Goal: Task Accomplishment & Management: Manage account settings

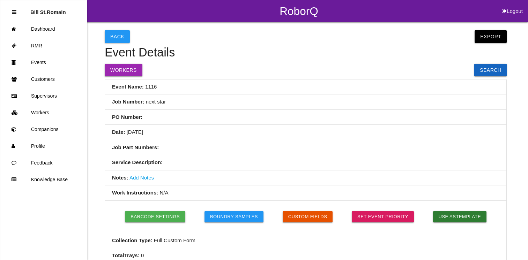
select select "689ddc69fec628000e8e5bb8"
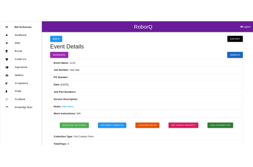
scroll to position [407, 0]
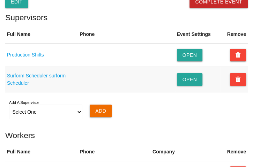
drag, startPoint x: 99, startPoint y: 84, endPoint x: 99, endPoint y: 90, distance: 6.0
click at [99, 90] on td at bounding box center [126, 79] width 97 height 25
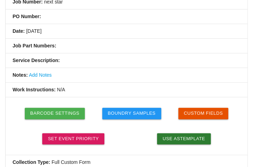
scroll to position [96, 0]
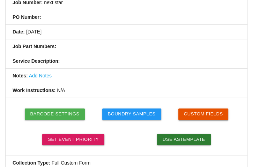
click at [208, 110] on button "Custom Fields" at bounding box center [203, 113] width 50 height 11
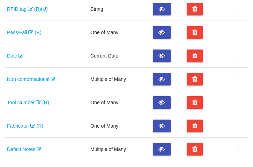
scroll to position [90, 0]
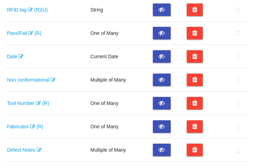
click at [24, 101] on link "Tool Number (R)" at bounding box center [28, 103] width 42 height 6
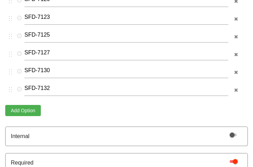
scroll to position [110, 0]
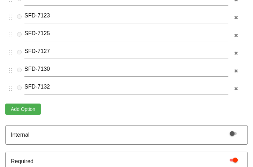
click at [23, 105] on button "Add Option" at bounding box center [23, 109] width 36 height 11
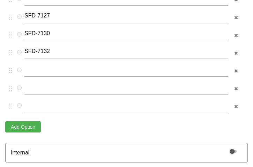
scroll to position [163, 0]
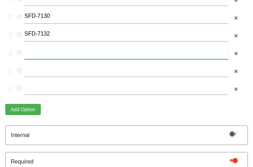
click at [31, 55] on input "text" at bounding box center [126, 51] width 204 height 15
paste input "5245-T-04-I"
type input "5245-T-04-I"
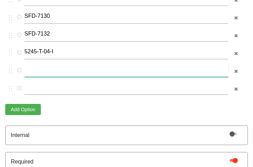
drag, startPoint x: 53, startPoint y: 65, endPoint x: 40, endPoint y: 65, distance: 12.9
click at [40, 65] on input "text" at bounding box center [126, 69] width 204 height 15
paste input "5245-T-01-I"
type input "5245-T-01-I"
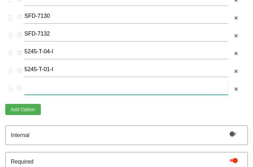
click at [30, 83] on input "text" at bounding box center [126, 87] width 204 height 15
paste input "5245-T-07-I"
type input "5245-T-07-I"
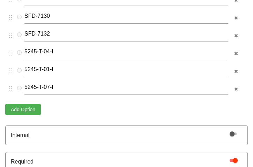
click at [18, 101] on div "SFD-7120 SFD-7123 SFD-7125 SFD-7127 SFD-7130 SFD-7132 5245-T-04-I 5245-T-01-I 5…" at bounding box center [125, 27] width 241 height 178
click at [18, 102] on div "SFD-7120 SFD-7123 SFD-7125 SFD-7127 SFD-7130 SFD-7132 5245-T-04-I 5245-T-01-I 5…" at bounding box center [125, 27] width 241 height 178
click at [18, 104] on button "Add Option" at bounding box center [23, 109] width 36 height 11
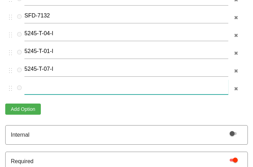
click at [58, 88] on input "text" at bounding box center [126, 87] width 204 height 15
paste input "5245-T-03-I"
type input "5245-T-03-I"
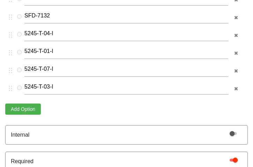
click at [128, 115] on div "Name Tool Number SFD-7120 SFD-7123 SFD-7125 SFD-7127 SFD-7130 SFD-7132 5245-T-0…" at bounding box center [126, 38] width 242 height 306
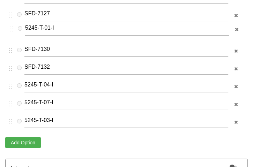
scroll to position [141, 0]
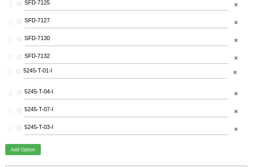
drag, startPoint x: 12, startPoint y: 53, endPoint x: 11, endPoint y: 71, distance: 18.2
click at [11, 71] on div "SFD-7120 SFD-7123 SFD-7125 SFD-7127 SFD-7130 SFD-7132 5245-T-04-I 5245-T-01-I 5…" at bounding box center [125, 49] width 241 height 178
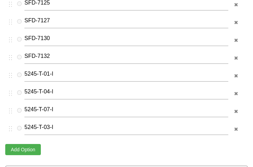
drag, startPoint x: 13, startPoint y: 128, endPoint x: 13, endPoint y: 133, distance: 4.5
drag, startPoint x: 13, startPoint y: 133, endPoint x: 10, endPoint y: 128, distance: 5.6
click at [10, 128] on icon "button" at bounding box center [10, 128] width 6 height 8
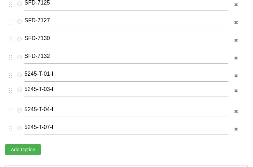
drag, startPoint x: 10, startPoint y: 128, endPoint x: 11, endPoint y: 89, distance: 38.7
click at [11, 89] on div "SFD-7120 SFD-7123 SFD-7125 SFD-7127 SFD-7130 SFD-7132 5245-T-01-I 5245-T-04-I 5…" at bounding box center [125, 49] width 241 height 178
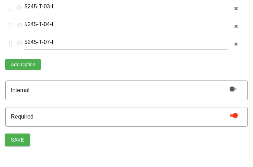
scroll to position [239, 0]
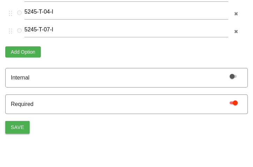
click at [24, 126] on button "Save" at bounding box center [17, 127] width 24 height 13
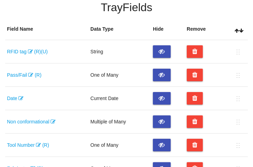
scroll to position [47, 0]
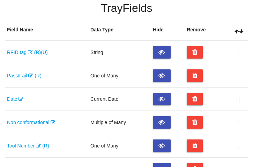
click at [25, 125] on link "Non conformational" at bounding box center [31, 123] width 48 height 6
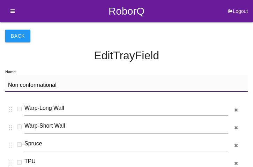
scroll to position [44, 0]
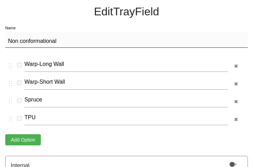
click at [14, 139] on button "Add Option" at bounding box center [23, 139] width 36 height 11
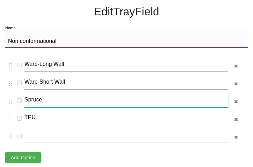
click at [25, 101] on input "Spruce" at bounding box center [126, 99] width 204 height 15
click at [53, 98] on input "Loose Spruce" at bounding box center [126, 99] width 204 height 15
type input "Loose Sprue"
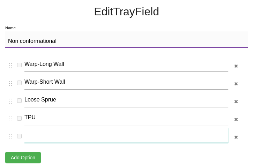
click at [44, 133] on input "text" at bounding box center [126, 135] width 204 height 15
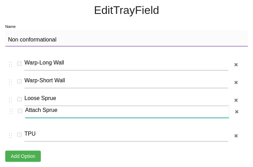
drag, startPoint x: 7, startPoint y: 137, endPoint x: 8, endPoint y: 115, distance: 21.3
click at [8, 115] on div "Warp-Long Wall Warp-Short Wall Loose Sprue TPU Attach Sprue" at bounding box center [125, 99] width 241 height 89
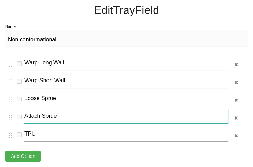
type input "Attach Sprue"
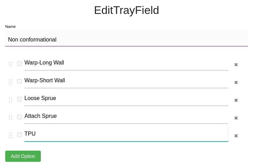
click at [27, 131] on input "TPU" at bounding box center [126, 134] width 204 height 15
type input "Loose TPU"
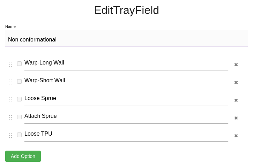
click at [21, 152] on button "Add Option" at bounding box center [23, 156] width 36 height 11
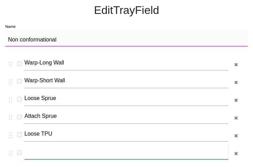
click at [33, 155] on input "text" at bounding box center [126, 151] width 204 height 15
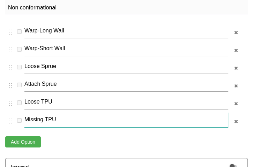
scroll to position [81, 0]
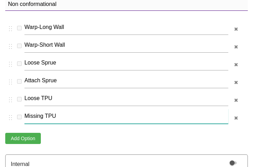
type input "Missing TPU"
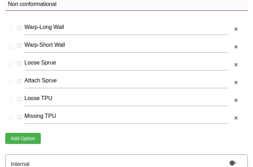
click at [33, 139] on button "Add Option" at bounding box center [23, 138] width 36 height 11
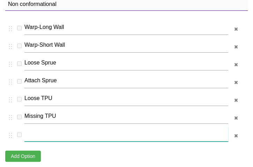
click at [33, 139] on input "text" at bounding box center [126, 134] width 204 height 15
click at [35, 138] on input "text" at bounding box center [126, 134] width 204 height 15
type input "Cracked TPU"
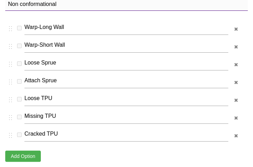
click at [23, 153] on button "Add Option" at bounding box center [23, 156] width 36 height 11
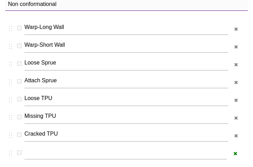
click at [234, 149] on button "button" at bounding box center [234, 154] width 11 height 10
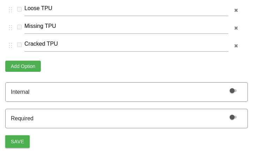
scroll to position [172, 0]
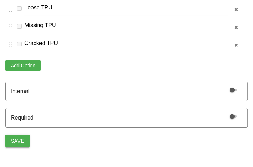
click at [21, 137] on button "Save" at bounding box center [17, 141] width 24 height 13
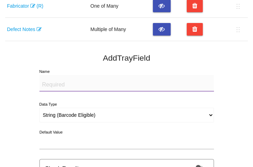
scroll to position [215, 0]
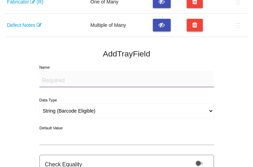
click at [49, 76] on textarea "Name" at bounding box center [126, 79] width 174 height 16
type textarea "Sprue Location"
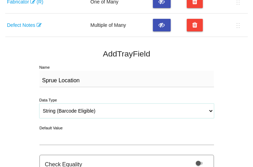
click at [63, 112] on select "String (Barcode Eligible) Number Instructions True/False Select One of Many Sel…" at bounding box center [126, 111] width 174 height 15
select select "selectone"
click at [39, 104] on select "String (Barcode Eligible) Number Instructions True/False Select One of Many Sel…" at bounding box center [126, 111] width 174 height 15
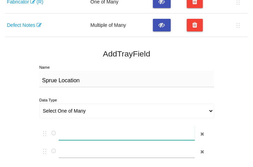
click at [74, 131] on input "text" at bounding box center [127, 132] width 136 height 15
type input "A"
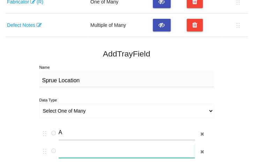
click at [76, 145] on input "text" at bounding box center [127, 150] width 136 height 15
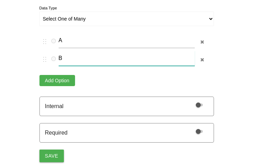
scroll to position [307, 0]
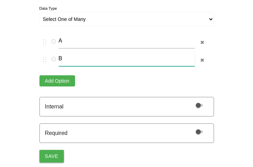
type input "B"
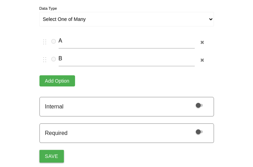
click at [59, 81] on button "Add Option" at bounding box center [57, 80] width 36 height 11
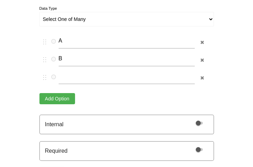
click at [60, 97] on button "Add Option" at bounding box center [57, 98] width 36 height 11
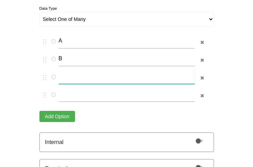
click at [70, 76] on input "text" at bounding box center [127, 76] width 136 height 15
type input "C"
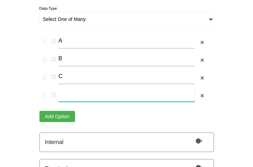
click at [75, 91] on input "text" at bounding box center [127, 94] width 136 height 15
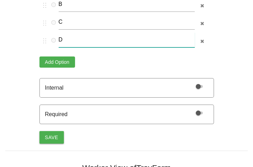
scroll to position [361, 0]
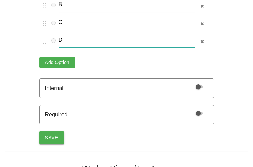
type input "D"
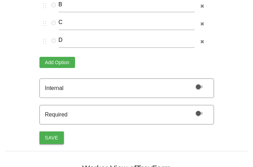
click at [52, 134] on button "Save" at bounding box center [51, 137] width 24 height 13
select select "string"
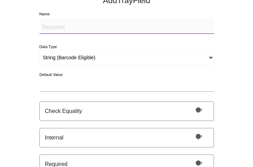
scroll to position [289, 0]
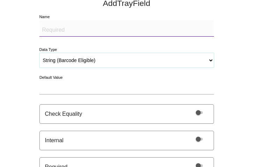
click at [60, 58] on select "String (Barcode Eligible) Number Instructions True/False Select One of Many Sel…" at bounding box center [126, 60] width 174 height 15
click at [50, 32] on textarea "Name" at bounding box center [126, 28] width 174 height 16
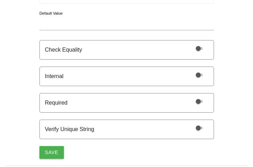
scroll to position [355, 0]
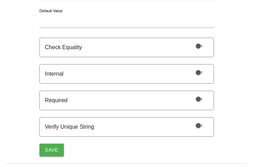
type textarea "Sprue Length"
click at [51, 151] on button "Save" at bounding box center [51, 150] width 24 height 13
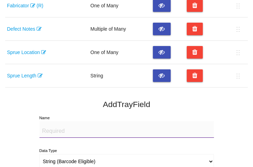
scroll to position [210, 0]
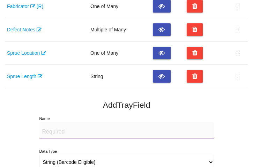
click at [73, 131] on textarea "Name" at bounding box center [126, 130] width 174 height 16
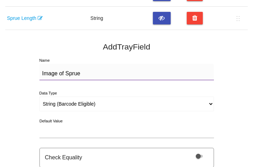
scroll to position [269, 0]
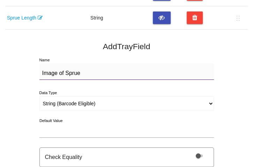
type textarea "Image of Sprue"
click at [68, 104] on select "String (Barcode Eligible) Number Instructions True/False Select One of Many Sel…" at bounding box center [126, 103] width 174 height 15
select select "imageCF"
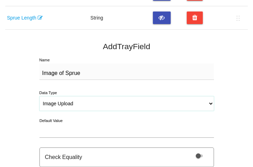
click at [39, 96] on select "String (Barcode Eligible) Number Instructions True/False Select One of Many Sel…" at bounding box center [126, 103] width 174 height 15
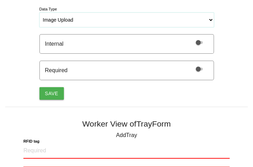
scroll to position [352, 0]
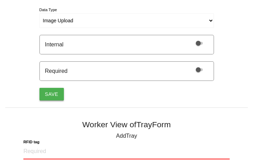
click at [52, 92] on button "Save" at bounding box center [51, 94] width 24 height 13
select select "string"
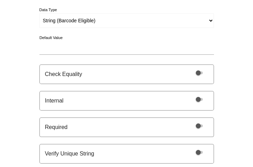
scroll to position [375, 0]
click at [58, 23] on select "String (Barcode Eligible) Number Instructions True/False Select One of Many Sel…" at bounding box center [126, 20] width 174 height 15
select select "selectone"
click at [39, 13] on select "String (Barcode Eligible) Number Instructions True/False Select One of Many Sel…" at bounding box center [126, 20] width 174 height 15
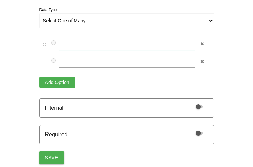
click at [71, 40] on input "text" at bounding box center [127, 42] width 136 height 15
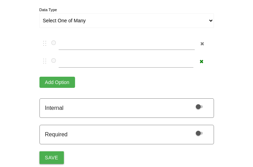
click at [201, 59] on icon "button" at bounding box center [201, 61] width 4 height 5
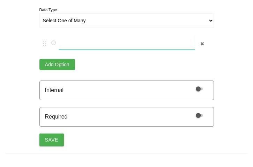
click at [106, 42] on input "text" at bounding box center [127, 42] width 136 height 15
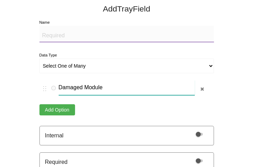
scroll to position [329, 0]
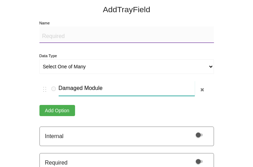
type input "Damaged Module"
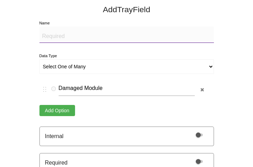
click at [61, 36] on textarea "Name" at bounding box center [126, 35] width 174 height 16
type textarea "I"
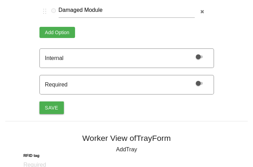
scroll to position [409, 0]
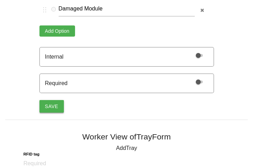
type textarea "Damaged Module Selection"
click at [52, 106] on button "Save" at bounding box center [51, 106] width 24 height 13
select select "string"
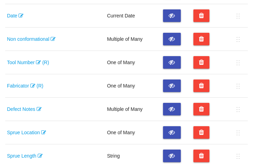
scroll to position [131, 0]
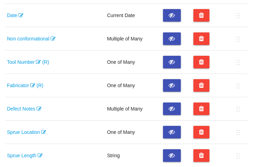
drag, startPoint x: 240, startPoint y: 132, endPoint x: 237, endPoint y: 99, distance: 33.6
drag, startPoint x: 237, startPoint y: 99, endPoint x: 250, endPoint y: 97, distance: 12.7
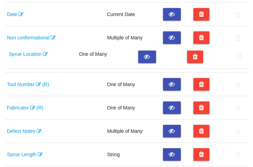
drag, startPoint x: 240, startPoint y: 132, endPoint x: 241, endPoint y: 59, distance: 72.5
click at [241, 59] on table "Field Name Data Type Hide Remove RFID tag (R) (U) String Pass/Fail (R) One of M…" at bounding box center [126, 73] width 242 height 279
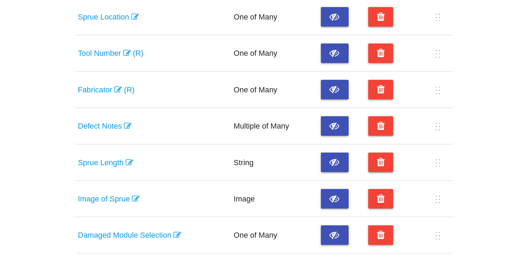
scroll to position [186, 0]
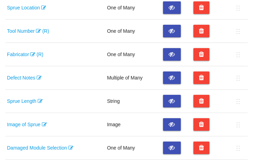
drag, startPoint x: 237, startPoint y: 100, endPoint x: 247, endPoint y: 44, distance: 57.3
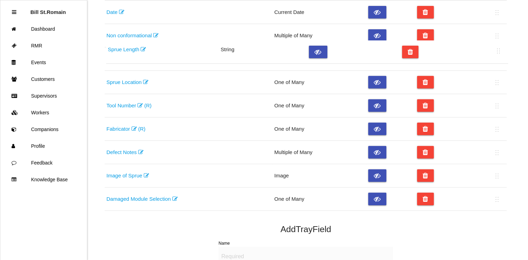
scroll to position [135, 0]
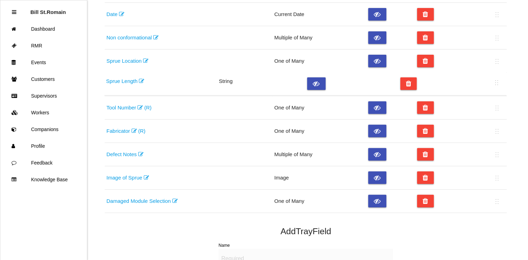
drag, startPoint x: 498, startPoint y: 103, endPoint x: 499, endPoint y: 82, distance: 21.0
click at [499, 82] on table "Field Name Data Type Hide Remove RFID tag (R) (U) String Pass/Fail (R) One of M…" at bounding box center [306, 73] width 402 height 279
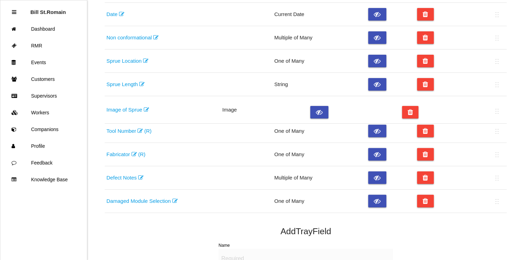
drag, startPoint x: 496, startPoint y: 181, endPoint x: 496, endPoint y: 113, distance: 68.0
click at [496, 113] on table "Field Name Data Type Hide Remove RFID tag (R) (U) String Pass/Fail (R) One of M…" at bounding box center [306, 73] width 402 height 279
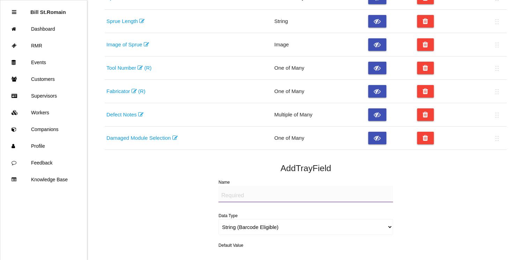
scroll to position [204, 0]
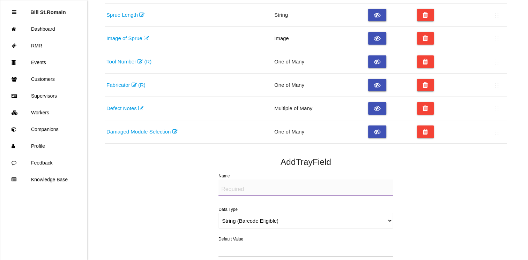
click at [127, 110] on link "Defect Notes" at bounding box center [124, 108] width 37 height 6
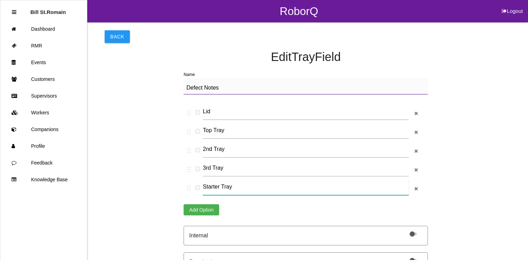
click at [216, 185] on input "Starter Tray" at bounding box center [305, 187] width 205 height 16
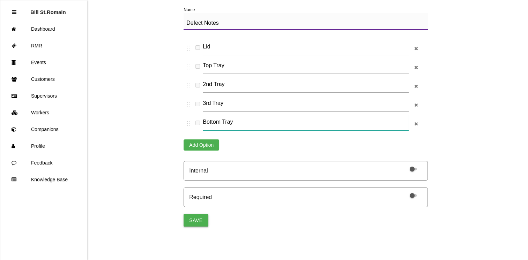
type input "Bottom Tray"
click at [195, 222] on button "Save" at bounding box center [195, 220] width 24 height 13
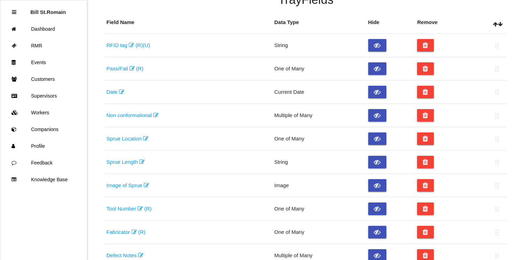
scroll to position [57, 0]
click at [126, 69] on link "Pass/Fail (R)" at bounding box center [124, 69] width 37 height 6
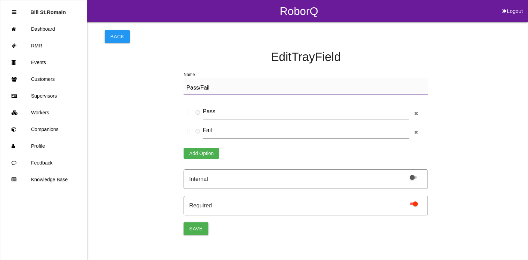
click at [205, 149] on button "Add Option" at bounding box center [201, 153] width 36 height 11
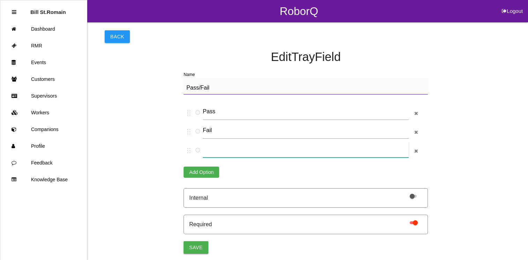
click at [210, 154] on input "text" at bounding box center [305, 150] width 205 height 16
type input "J"
type input "Rework"
click at [196, 247] on button "Save" at bounding box center [195, 247] width 24 height 13
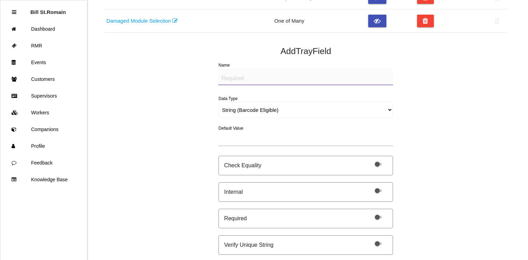
scroll to position [315, 0]
click at [270, 111] on select "String (Barcode Eligible) Number Instructions True/False Select One of Many Sel…" at bounding box center [305, 111] width 174 height 16
select select "textOnlyNoEntry"
click at [218, 103] on select "String (Barcode Eligible) Number Instructions True/False Select One of Many Sel…" at bounding box center [305, 111] width 174 height 16
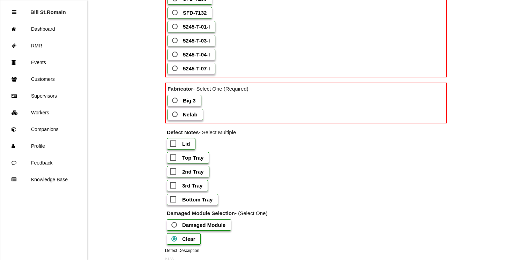
scroll to position [1080, 0]
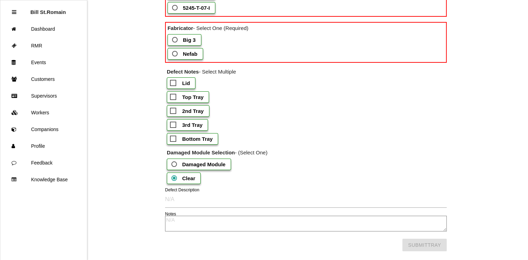
drag, startPoint x: 234, startPoint y: 86, endPoint x: 272, endPoint y: 68, distance: 42.1
click at [272, 68] on p "Defect Notes - Select Multiple" at bounding box center [305, 72] width 281 height 8
click at [194, 161] on b "Damaged Module" at bounding box center [203, 164] width 43 height 6
click at [174, 160] on Module "Damaged Module" at bounding box center [172, 162] width 5 height 5
click at [187, 175] on b "Clear" at bounding box center [188, 178] width 13 height 6
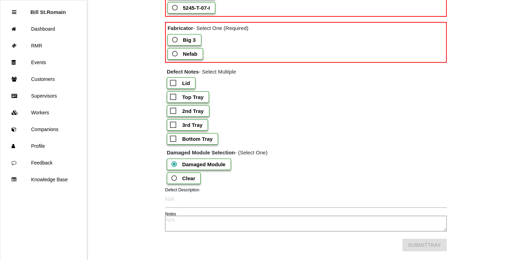
click at [174, 174] on input "Clear" at bounding box center [172, 176] width 5 height 5
click at [256, 160] on div "Damaged Module" at bounding box center [307, 166] width 280 height 14
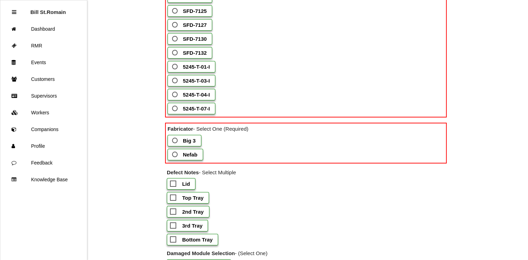
scroll to position [978, 0]
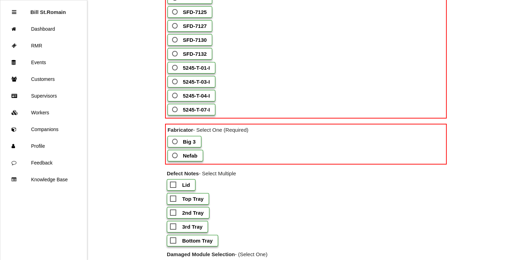
drag, startPoint x: 190, startPoint y: 182, endPoint x: 252, endPoint y: 210, distance: 68.2
click at [252, 210] on div "2nd Tray" at bounding box center [307, 214] width 280 height 14
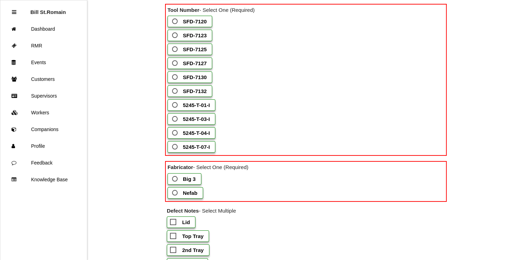
scroll to position [939, 0]
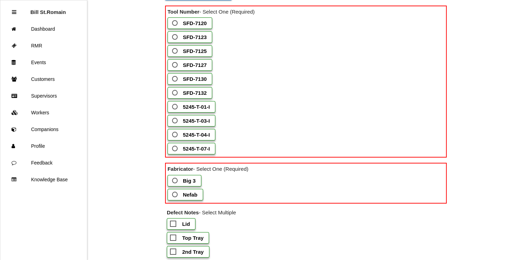
drag, startPoint x: 257, startPoint y: 198, endPoint x: 125, endPoint y: 165, distance: 135.9
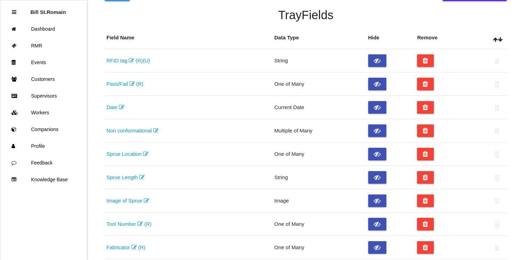
scroll to position [38, 0]
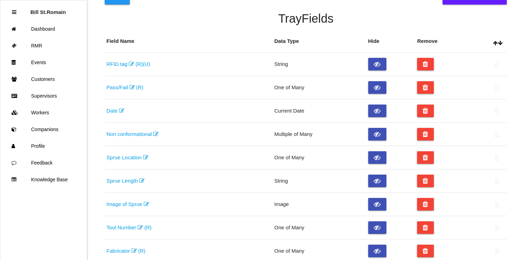
drag, startPoint x: 500, startPoint y: 250, endPoint x: 499, endPoint y: 224, distance: 25.8
click at [499, 224] on tbody "RFID tag (R) (U) String Pass/Fail (R) One of Many Date Current Date Non conform…" at bounding box center [306, 181] width 402 height 257
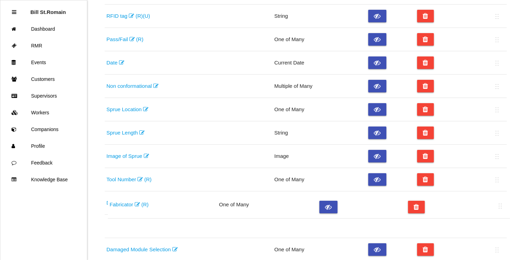
scroll to position [98, 0]
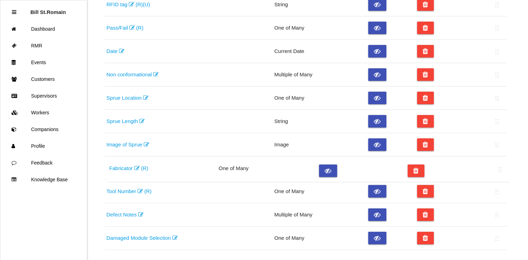
drag, startPoint x: 496, startPoint y: 252, endPoint x: 500, endPoint y: 170, distance: 82.8
click at [500, 170] on table "Field Name Data Type Hide Remove RFID tag (R) (U) String Pass/Fail (R) One of M…" at bounding box center [306, 110] width 402 height 279
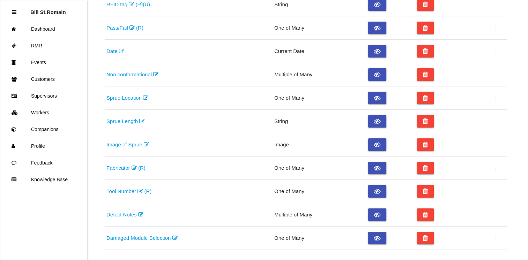
click at [75, 241] on ul "Bill St.[PERSON_NAME] RMR Events Customers Supervisors Workers Companions Profi…" at bounding box center [43, 130] width 87 height 260
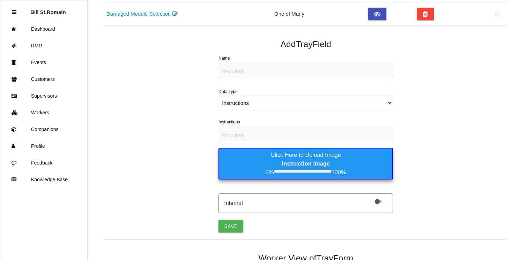
scroll to position [329, 0]
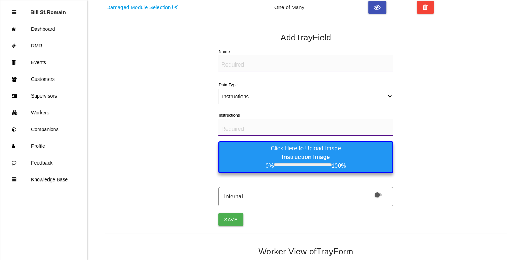
click at [236, 63] on textarea "Name" at bounding box center [305, 63] width 174 height 16
click at [239, 155] on label "Click Here to Upload Image Instruction Image 0% 100%" at bounding box center [305, 156] width 174 height 31
click at [0, 0] on Image "Click Here to Upload Image Instruction Image 0% 100%" at bounding box center [0, 0] width 0 height 0
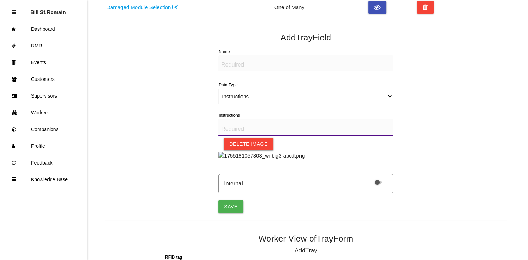
click at [234, 65] on textarea "Name" at bounding box center [305, 63] width 174 height 16
type textarea "L"
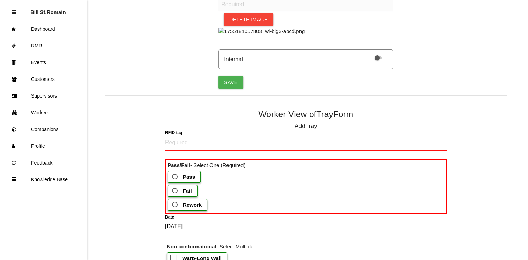
scroll to position [453, 0]
type textarea "Sprue Location Diagram"
click at [233, 89] on button "Save" at bounding box center [230, 82] width 24 height 13
select select "string"
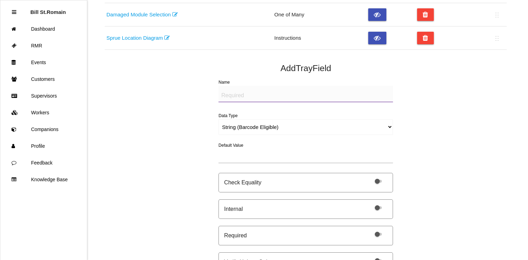
scroll to position [310, 0]
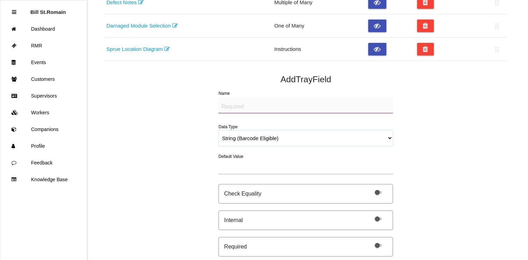
click at [236, 139] on select "String (Barcode Eligible) Number Instructions True/False Select One of Many Sel…" at bounding box center [305, 138] width 174 height 16
click at [218, 130] on select "String (Barcode Eligible) Number Instructions True/False Select One of Many Sel…" at bounding box center [305, 138] width 174 height 16
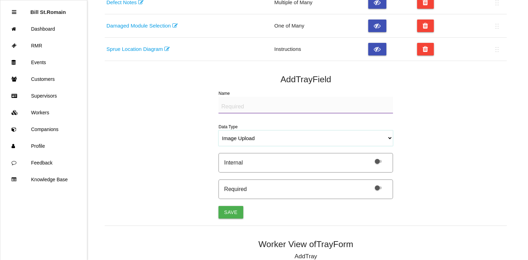
click at [228, 140] on select "String (Barcode Eligible) Number Instructions True/False Select One of Many Sel…" at bounding box center [305, 138] width 174 height 16
select select "textOnlyNoEntry"
click at [218, 130] on select "String (Barcode Eligible) Number Instructions True/False Select One of Many Sel…" at bounding box center [305, 138] width 174 height 16
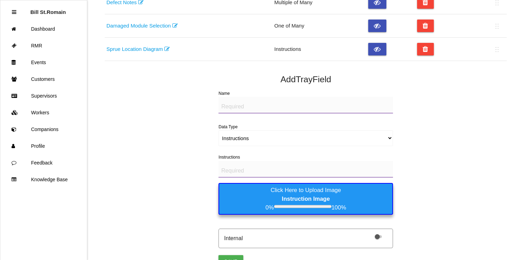
click at [237, 104] on textarea "Name" at bounding box center [305, 105] width 174 height 16
type textarea "Tray Level Diagram"
click at [275, 190] on label "Click Here to Upload Image Instruction Image 0% 100%" at bounding box center [305, 198] width 174 height 31
click at [0, 0] on Image "Click Here to Upload Image Instruction Image 0% 100%" at bounding box center [0, 0] width 0 height 0
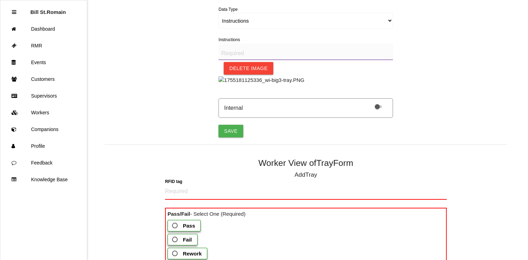
scroll to position [430, 0]
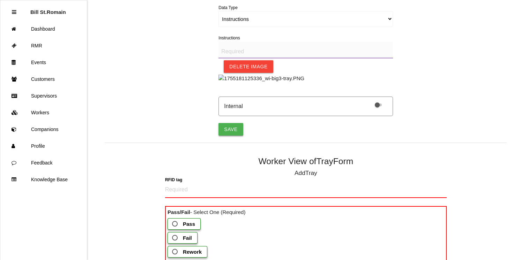
click at [233, 136] on button "Save" at bounding box center [230, 129] width 24 height 13
select select "string"
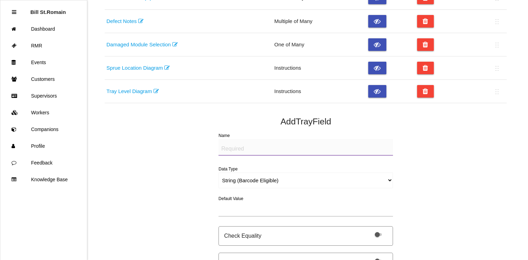
scroll to position [291, 0]
drag, startPoint x: 233, startPoint y: 212, endPoint x: 436, endPoint y: 134, distance: 217.8
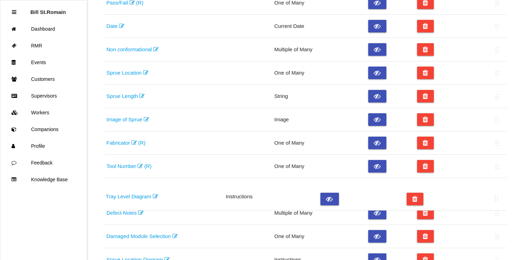
scroll to position [124, 0]
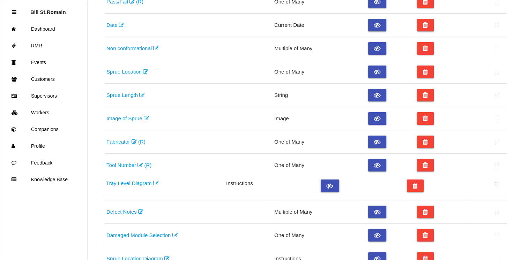
drag, startPoint x: 497, startPoint y: 158, endPoint x: 496, endPoint y: 184, distance: 26.5
click at [496, 184] on table "Field Name Data Type Hide Remove RFID tag (R) (U) String Pass/Fail (R) One of M…" at bounding box center [306, 108] width 402 height 326
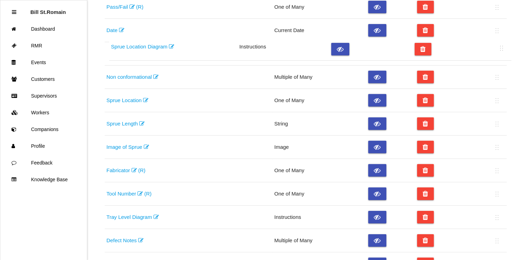
scroll to position [118, 0]
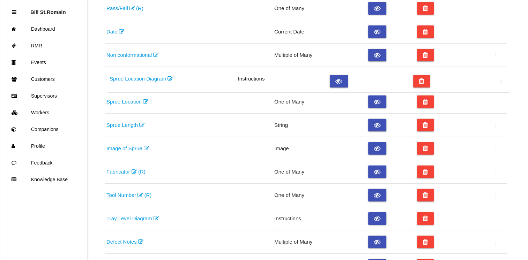
drag, startPoint x: 497, startPoint y: 228, endPoint x: 501, endPoint y: 78, distance: 149.7
click at [501, 78] on table "Field Name Data Type Hide Remove RFID tag (R) (U) String Pass/Fail (R) One of M…" at bounding box center [306, 114] width 402 height 326
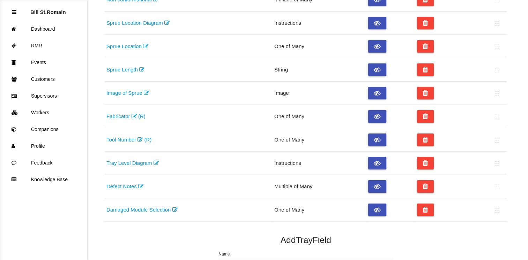
scroll to position [131, 0]
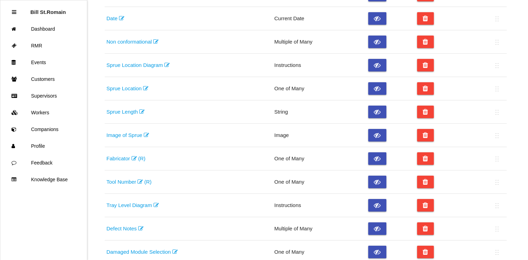
click at [136, 67] on link "Sprue Location Diagram" at bounding box center [137, 65] width 63 height 6
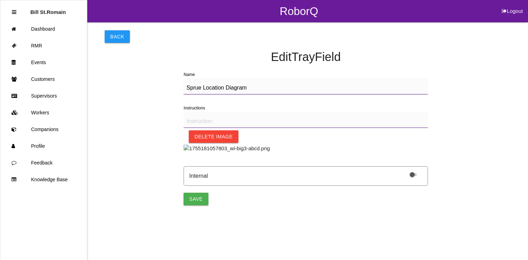
click at [210, 117] on textarea "Instructions" at bounding box center [305, 120] width 244 height 16
click at [252, 84] on textarea "Sprue Location Diagram" at bounding box center [305, 86] width 244 height 16
drag, startPoint x: 252, startPoint y: 84, endPoint x: 182, endPoint y: 89, distance: 70.2
click at [182, 89] on div "Back Edit Tray Field Name Sprue Location Diagram Instructions Delete Image Inte…" at bounding box center [306, 113] width 402 height 183
click at [196, 120] on textarea "Instructions" at bounding box center [305, 120] width 244 height 16
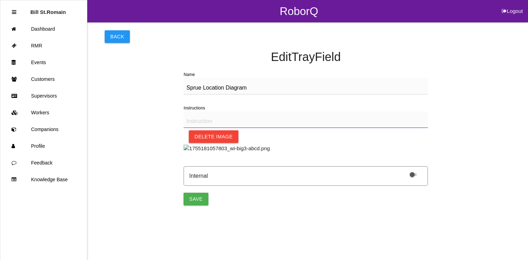
paste textarea "Sprue Location Diagram"
type textarea "Sprue Location Diagram"
click at [196, 205] on button "Save" at bounding box center [195, 199] width 24 height 13
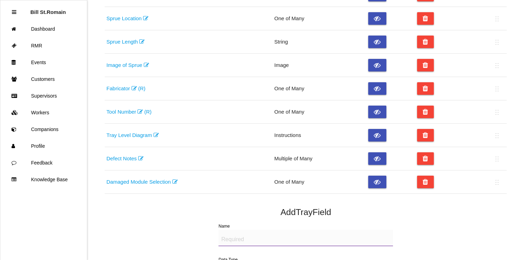
scroll to position [201, 0]
click at [131, 133] on link "Tray Level Diagram" at bounding box center [132, 135] width 52 height 6
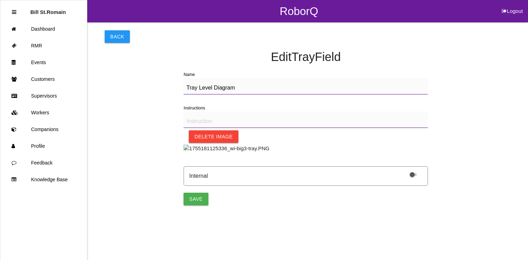
drag, startPoint x: 250, startPoint y: 88, endPoint x: 156, endPoint y: 80, distance: 94.1
click at [156, 80] on div "Back Edit Tray Field Name Tray Level Diagram Instructions Delete Image Internal…" at bounding box center [306, 113] width 402 height 183
click at [207, 121] on textarea "Instructions" at bounding box center [305, 120] width 244 height 16
paste textarea "Tray Level Diagram"
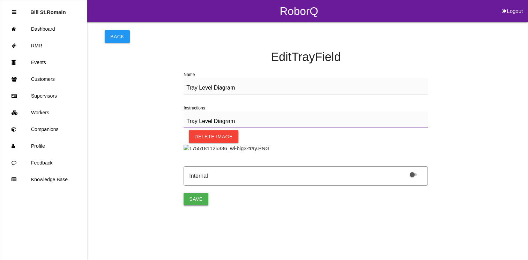
type textarea "Tray Level Diagram"
click at [196, 205] on button "Save" at bounding box center [195, 199] width 24 height 13
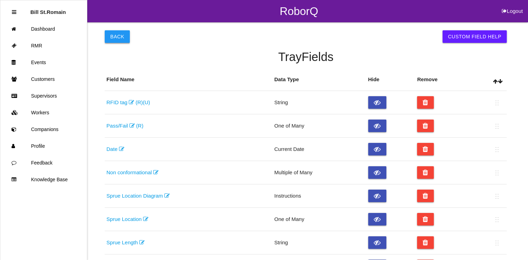
click at [114, 35] on button "Back" at bounding box center [117, 36] width 25 height 13
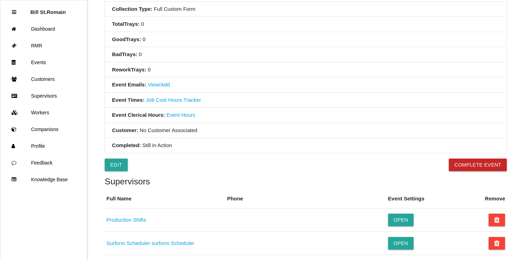
scroll to position [232, 0]
drag, startPoint x: 257, startPoint y: 170, endPoint x: 114, endPoint y: 165, distance: 142.4
click at [114, 165] on link "Edit" at bounding box center [116, 165] width 23 height 13
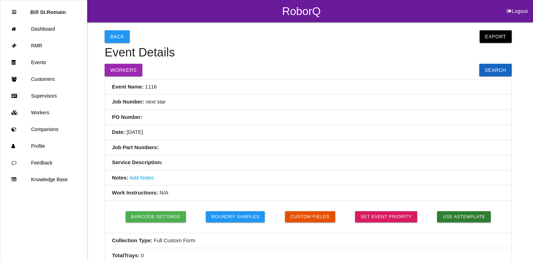
select select "false"
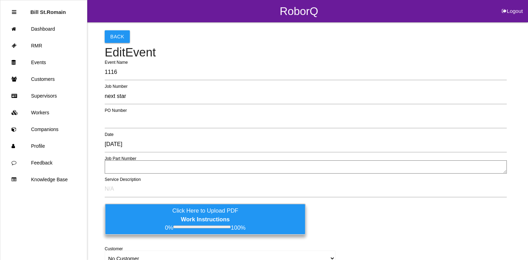
click at [193, 216] on b "Work Instructions" at bounding box center [205, 219] width 49 height 6
click at [0, 0] on input "Click Here to Upload PDF Work Instructions 0% 100%" at bounding box center [0, 0] width 0 height 0
click at [155, 228] on label "Click Here to Upload PDF Work Instructions 0% 100%" at bounding box center [205, 219] width 201 height 31
click at [0, 0] on input "Click Here to Upload PDF Work Instructions 0% 100%" at bounding box center [0, 0] width 0 height 0
